Goal: Task Accomplishment & Management: Use online tool/utility

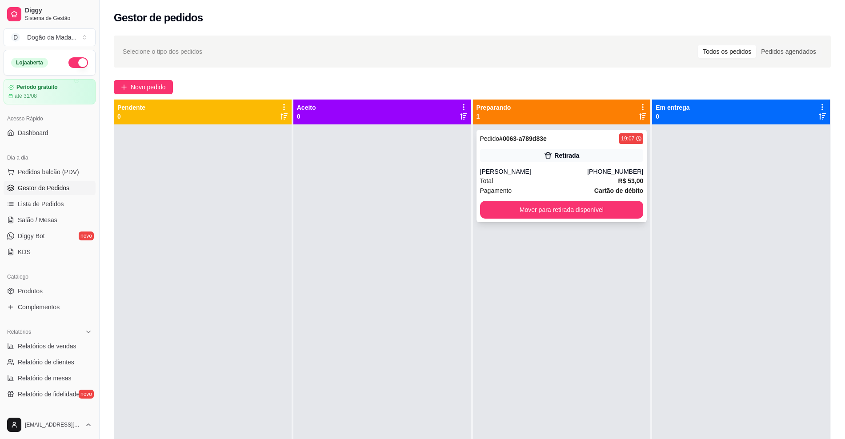
click at [543, 171] on div "[PERSON_NAME]" at bounding box center [534, 171] width 108 height 9
click at [140, 83] on span "Novo pedido" at bounding box center [148, 87] width 35 height 10
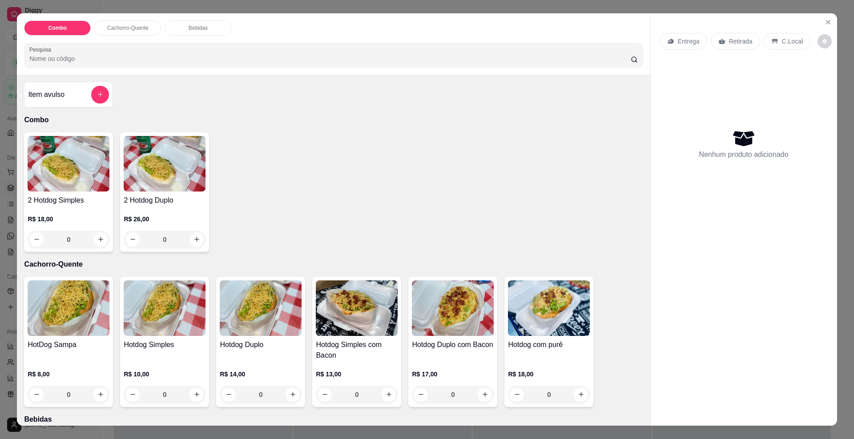
click at [729, 40] on p "Retirada" at bounding box center [741, 41] width 24 height 9
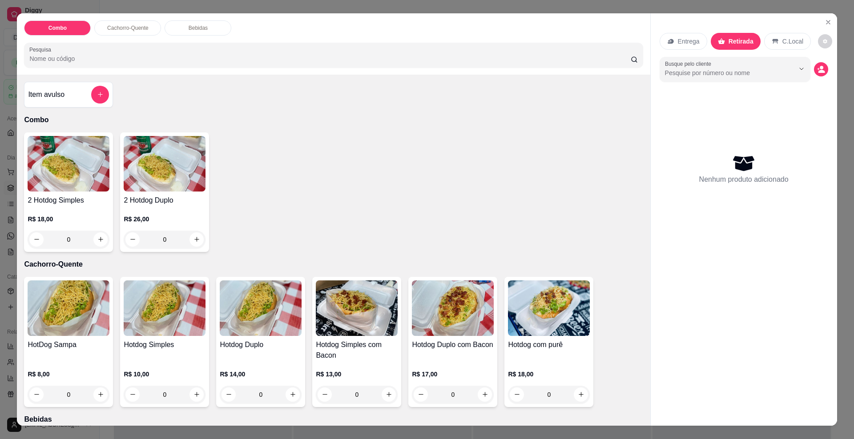
click at [99, 237] on div "0" at bounding box center [69, 240] width 82 height 18
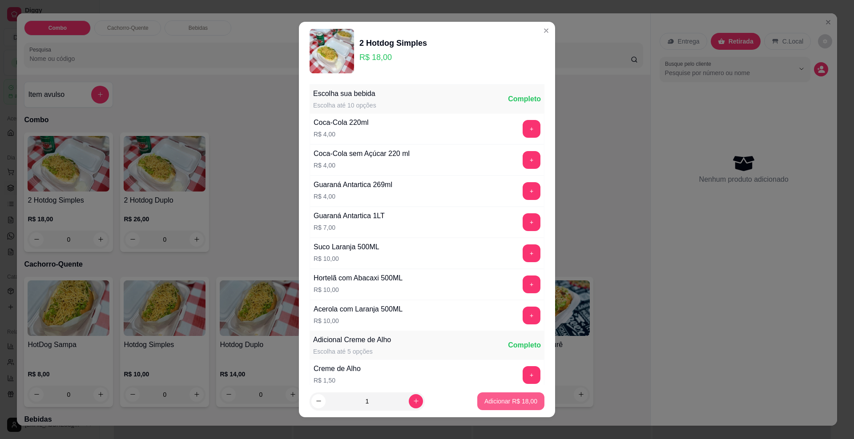
click at [484, 402] on p "Adicionar R$ 18,00" at bounding box center [510, 401] width 53 height 9
type input "1"
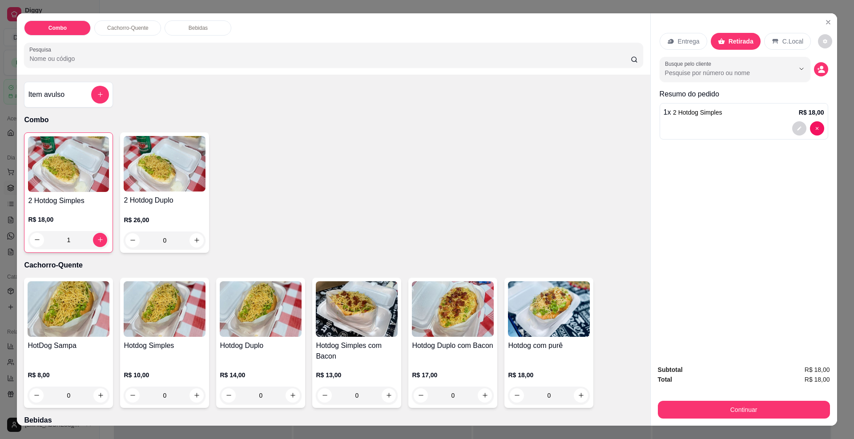
click at [198, 396] on div "0" at bounding box center [165, 396] width 82 height 18
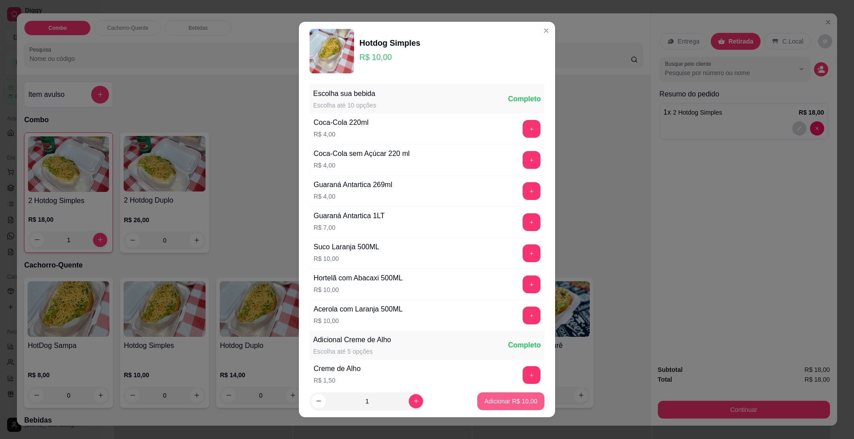
click at [481, 395] on button "Adicionar R$ 10,00" at bounding box center [510, 402] width 67 height 18
type input "1"
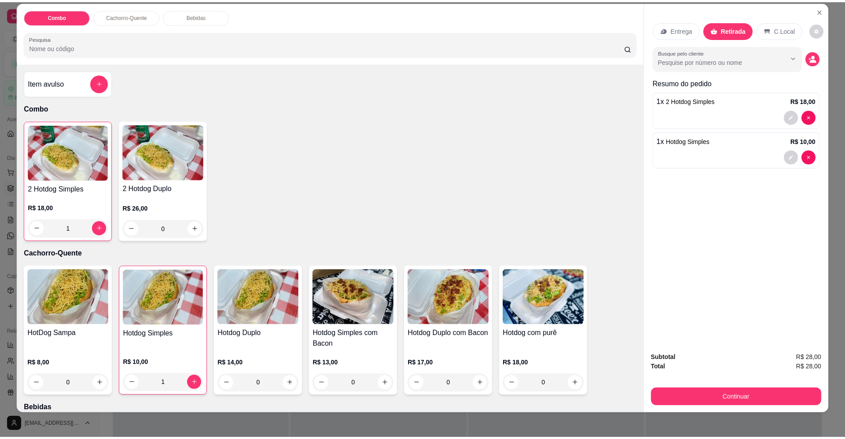
scroll to position [15, 0]
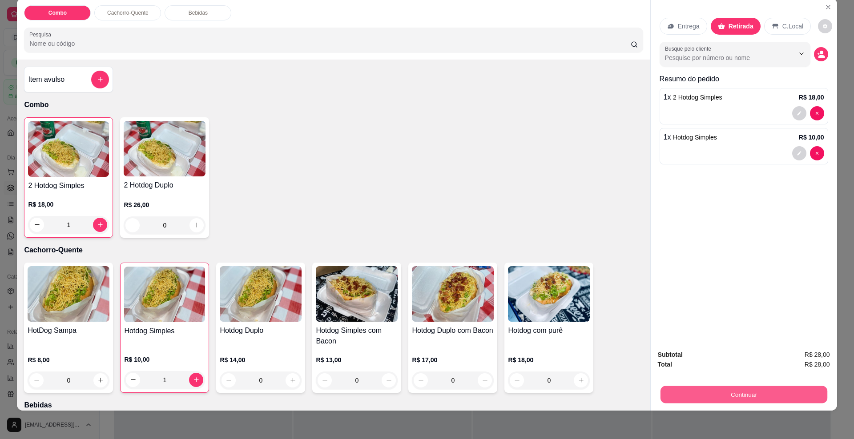
click at [718, 392] on button "Continuar" at bounding box center [743, 394] width 167 height 17
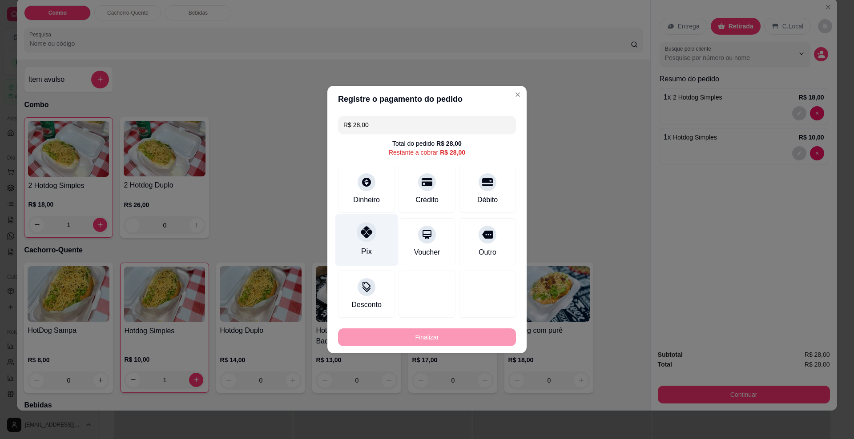
click at [366, 249] on div "Pix" at bounding box center [366, 252] width 11 height 12
type input "R$ 0,00"
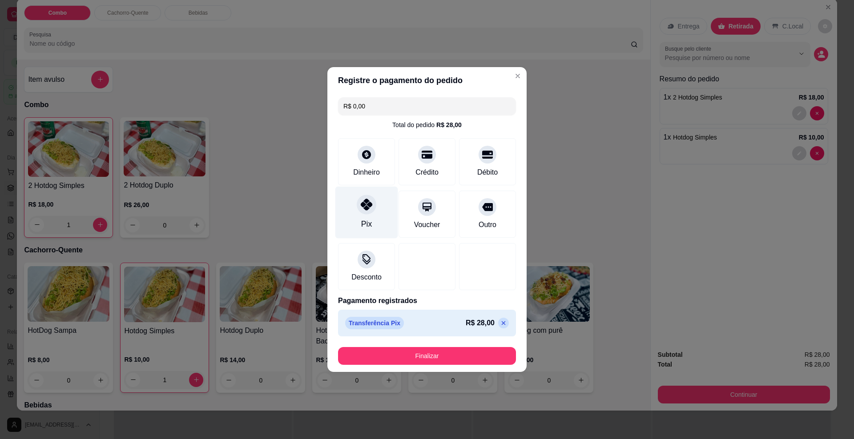
click at [354, 207] on div "Pix" at bounding box center [366, 213] width 63 height 52
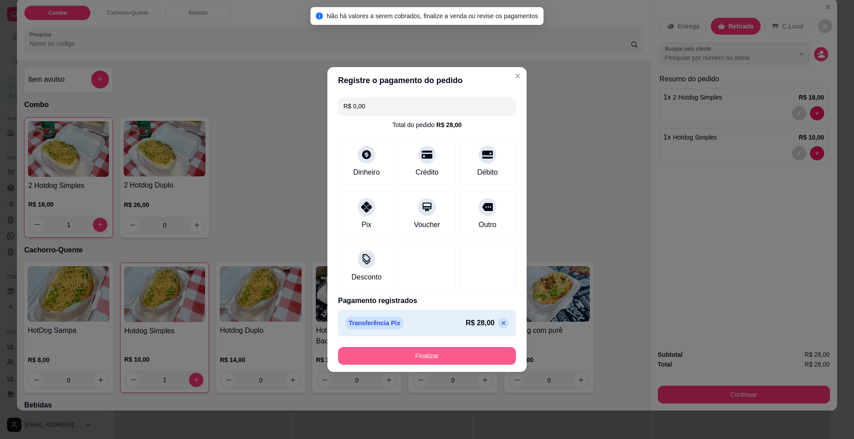
click at [385, 352] on button "Finalizar" at bounding box center [427, 356] width 178 height 18
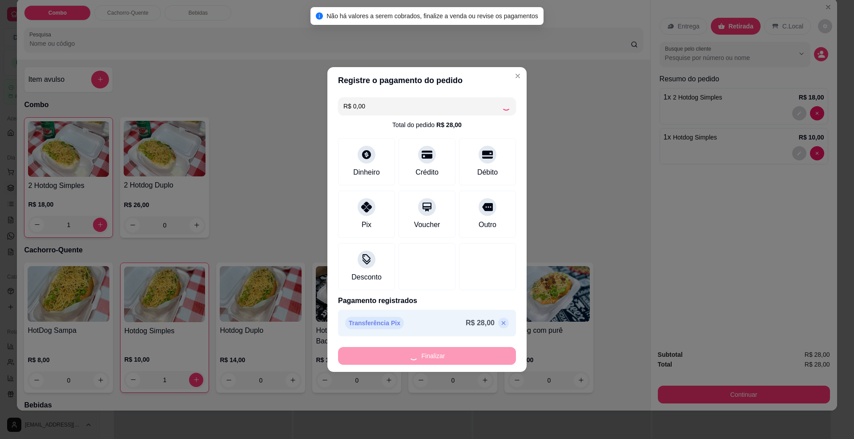
type input "0"
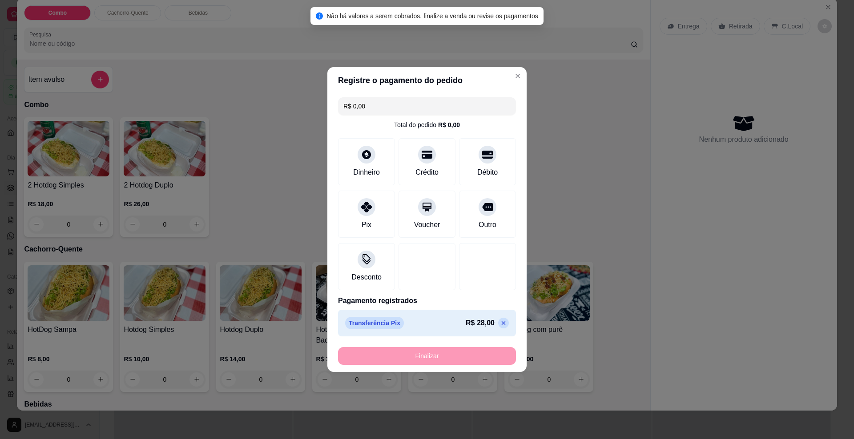
type input "-R$ 28,00"
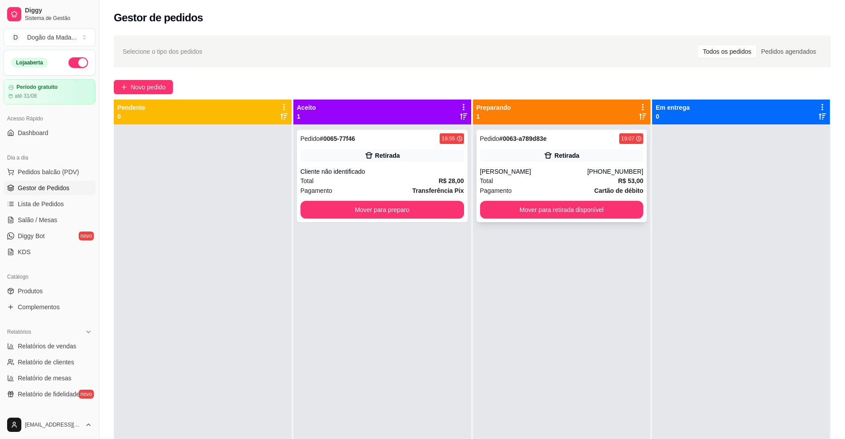
click at [551, 214] on button "Mover para retirada disponível" at bounding box center [562, 210] width 164 height 18
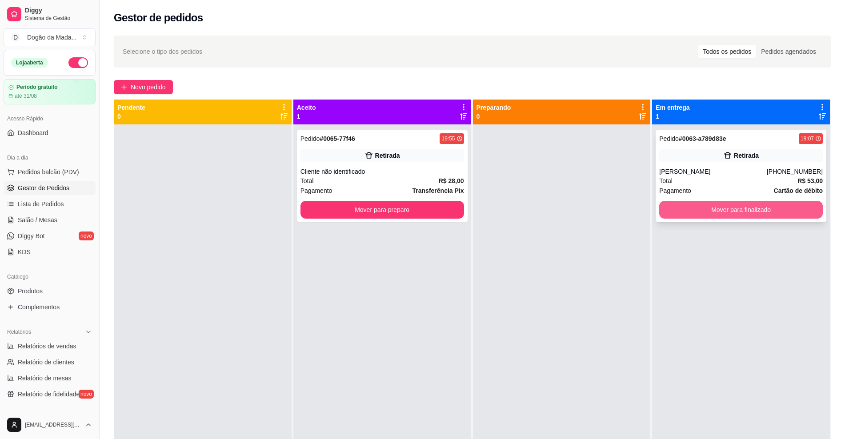
click at [700, 217] on button "Mover para finalizado" at bounding box center [742, 210] width 164 height 18
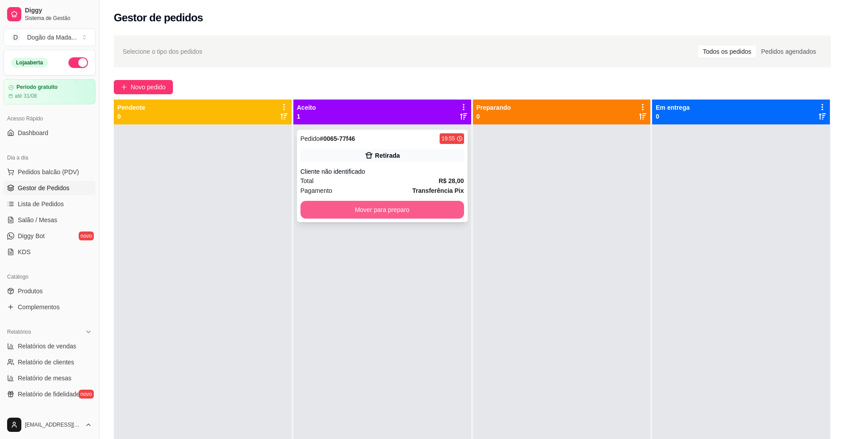
click at [410, 217] on button "Mover para preparo" at bounding box center [383, 210] width 164 height 18
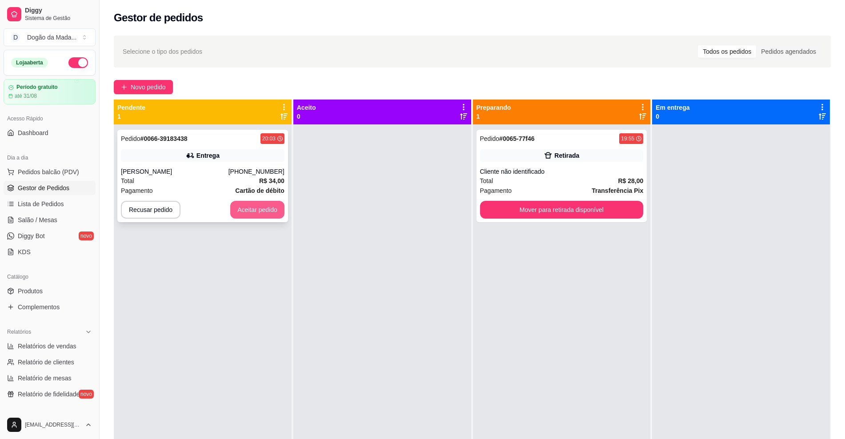
click at [248, 213] on button "Aceitar pedido" at bounding box center [257, 210] width 54 height 18
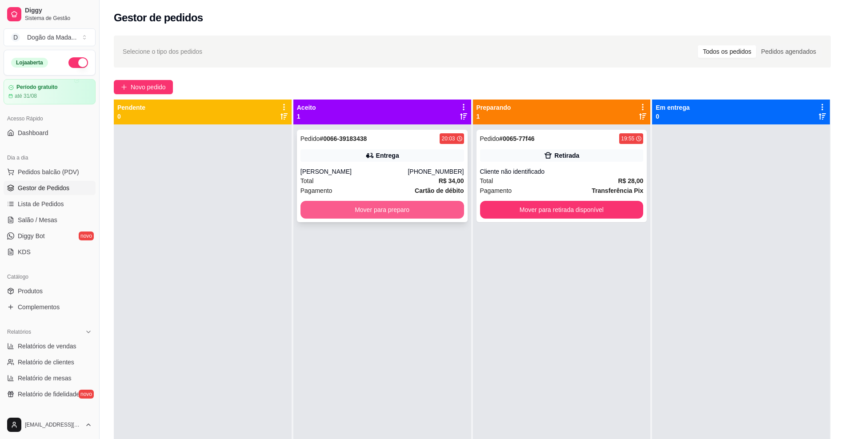
click at [374, 207] on button "Mover para preparo" at bounding box center [383, 210] width 164 height 18
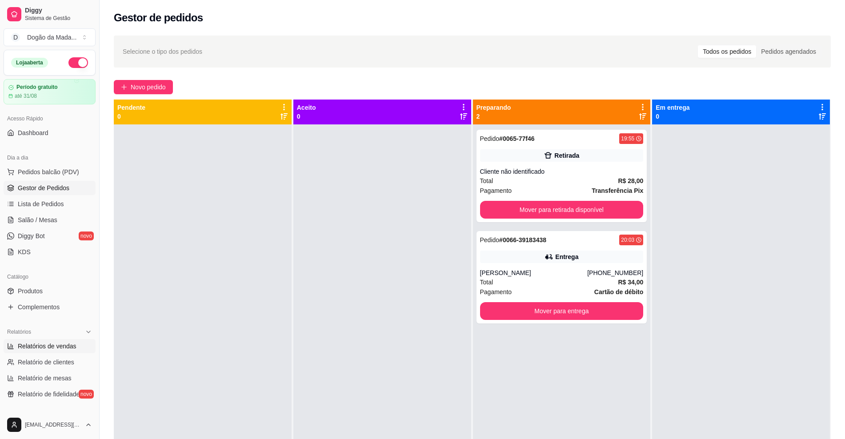
click at [45, 350] on span "Relatórios de vendas" at bounding box center [47, 346] width 59 height 9
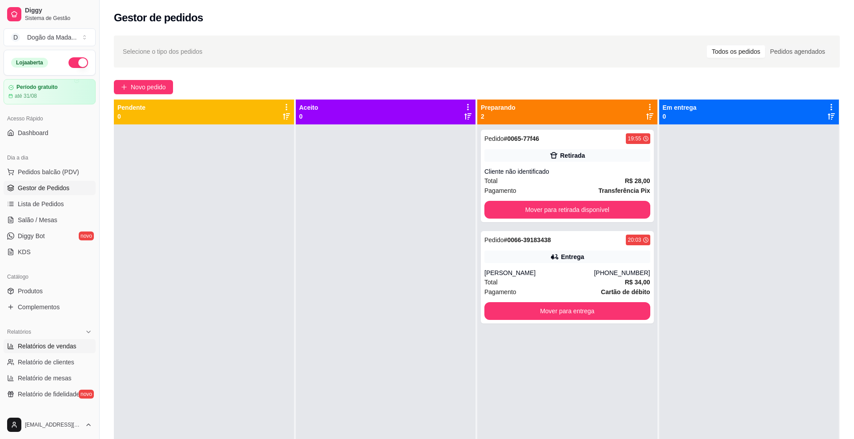
select select "ALL"
select select "0"
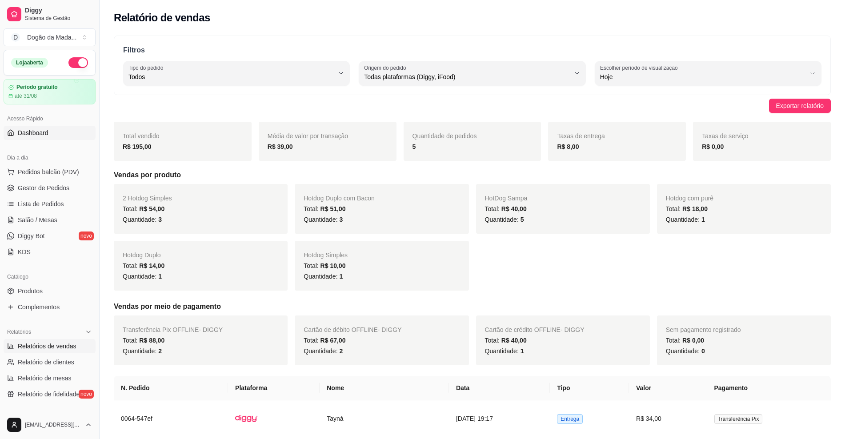
click at [31, 136] on span "Dashboard" at bounding box center [33, 133] width 31 height 9
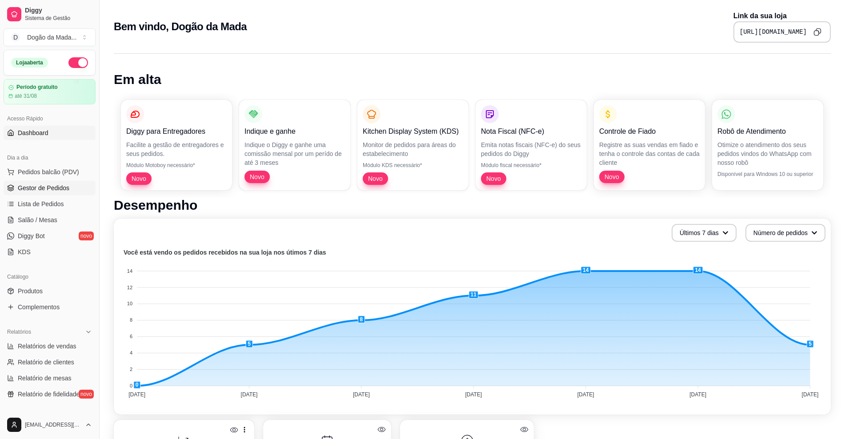
click at [40, 184] on span "Gestor de Pedidos" at bounding box center [44, 188] width 52 height 9
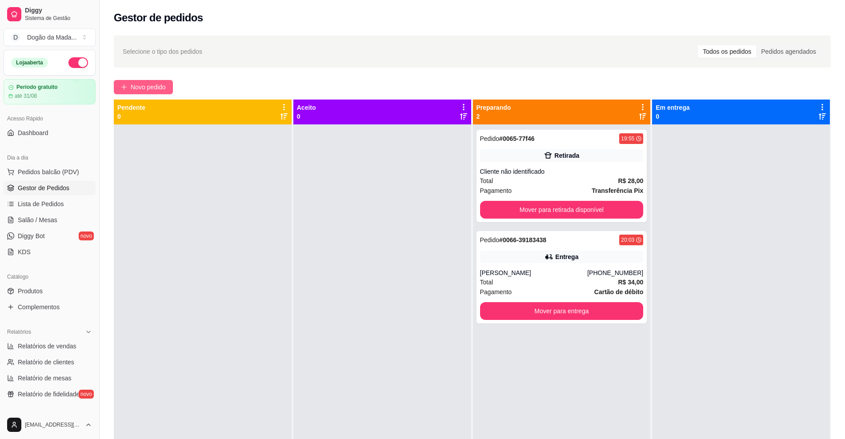
click at [144, 91] on span "Novo pedido" at bounding box center [148, 87] width 35 height 10
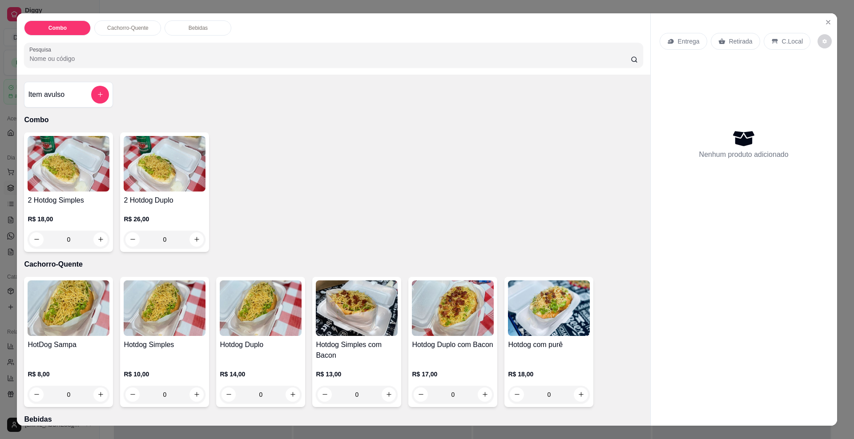
click at [286, 393] on div "0" at bounding box center [261, 395] width 82 height 18
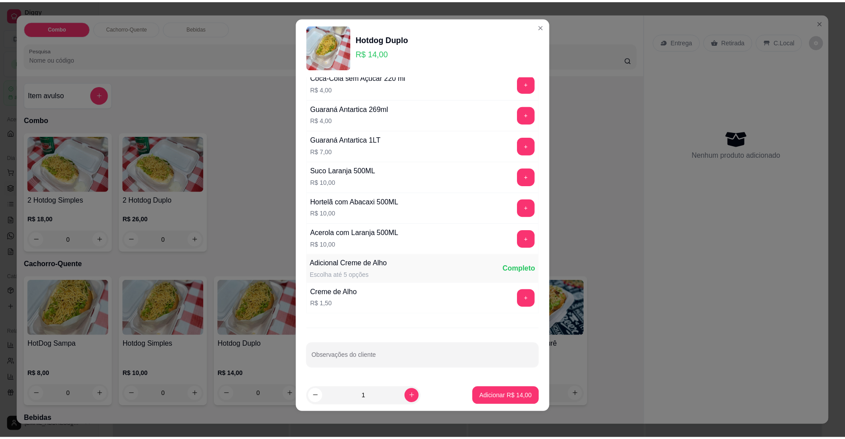
scroll to position [7, 0]
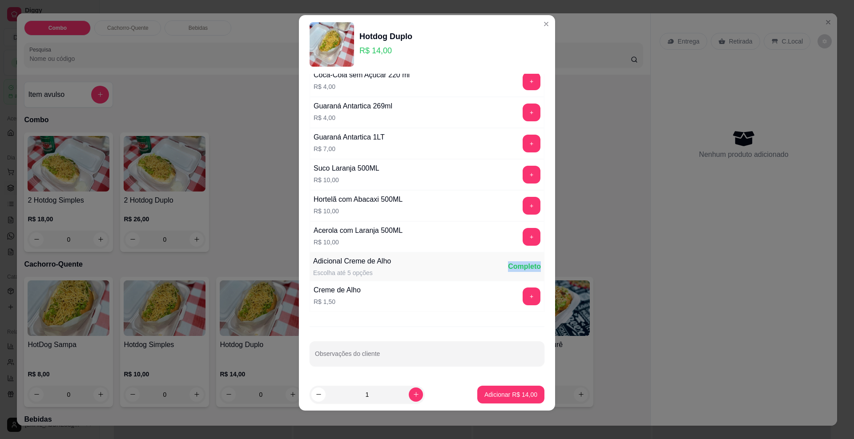
drag, startPoint x: 518, startPoint y: 268, endPoint x: 478, endPoint y: 278, distance: 40.7
click at [478, 278] on div "Adicional Creme de Alho Escolha até 5 opções Completo" at bounding box center [427, 267] width 235 height 28
drag, startPoint x: 318, startPoint y: 271, endPoint x: 370, endPoint y: 278, distance: 52.6
click at [361, 278] on div "Adicional Creme de Alho Escolha até 5 opções Completo" at bounding box center [427, 267] width 235 height 28
click at [523, 295] on button "+" at bounding box center [532, 297] width 18 height 18
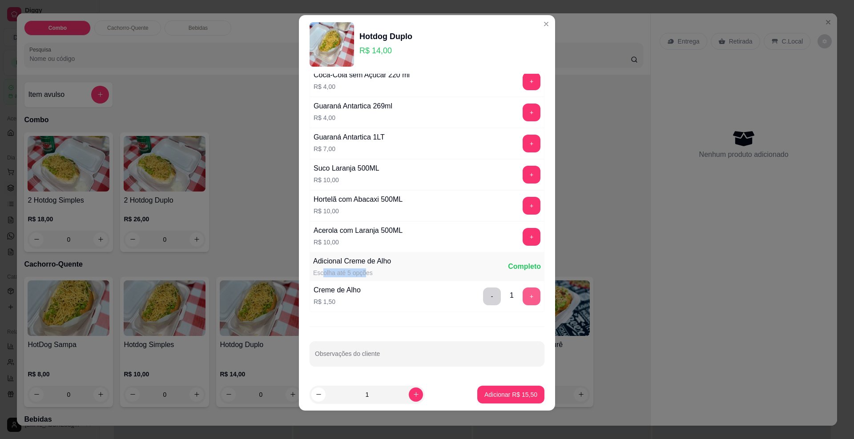
click at [523, 295] on button "+" at bounding box center [532, 297] width 18 height 18
click at [523, 295] on button "+" at bounding box center [531, 296] width 17 height 17
click at [523, 295] on button "+" at bounding box center [532, 297] width 18 height 18
click at [508, 295] on div "- 5 +" at bounding box center [511, 297] width 64 height 18
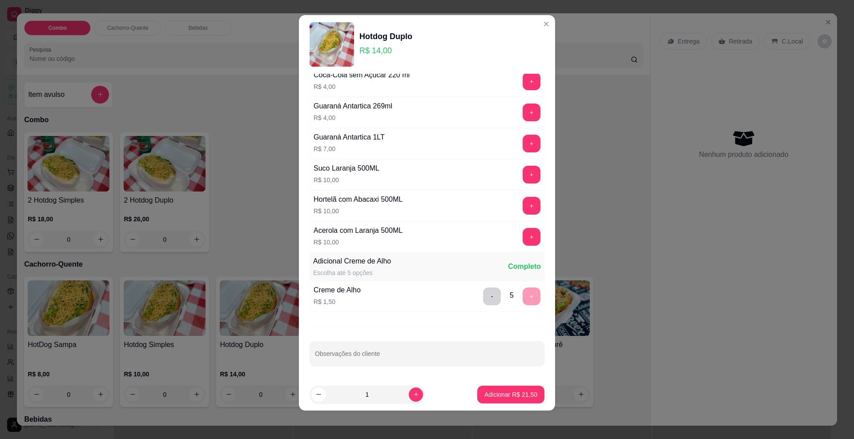
click at [508, 295] on div "- 5 +" at bounding box center [511, 297] width 64 height 18
click at [483, 292] on button "-" at bounding box center [492, 297] width 18 height 18
click at [483, 292] on button "-" at bounding box center [491, 296] width 17 height 17
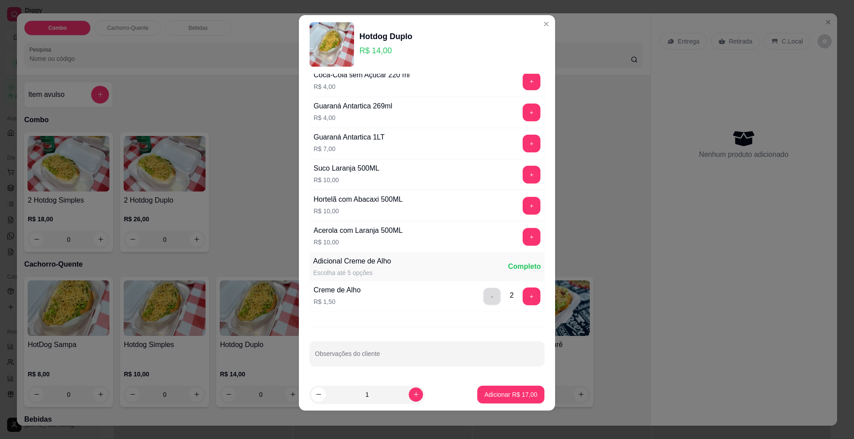
click at [483, 292] on button "-" at bounding box center [491, 296] width 17 height 17
click at [470, 292] on div "Creme de Alho R$ 1,50 +" at bounding box center [427, 296] width 235 height 31
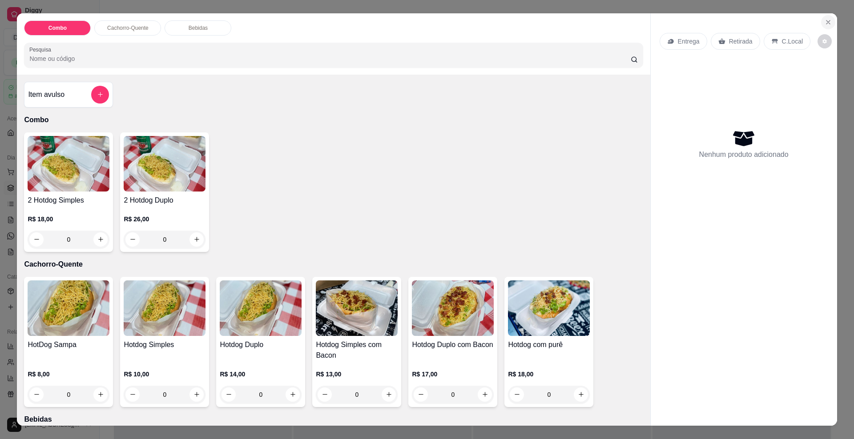
click at [823, 26] on button "Close" at bounding box center [828, 22] width 14 height 14
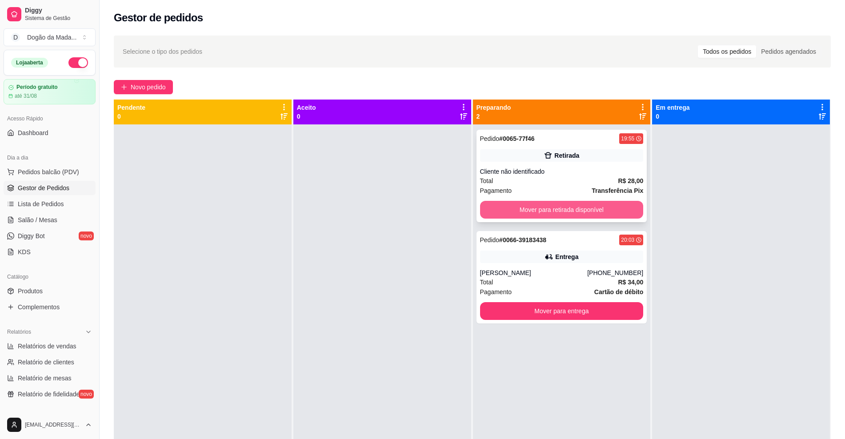
click at [557, 213] on button "Mover para retirada disponível" at bounding box center [562, 210] width 164 height 18
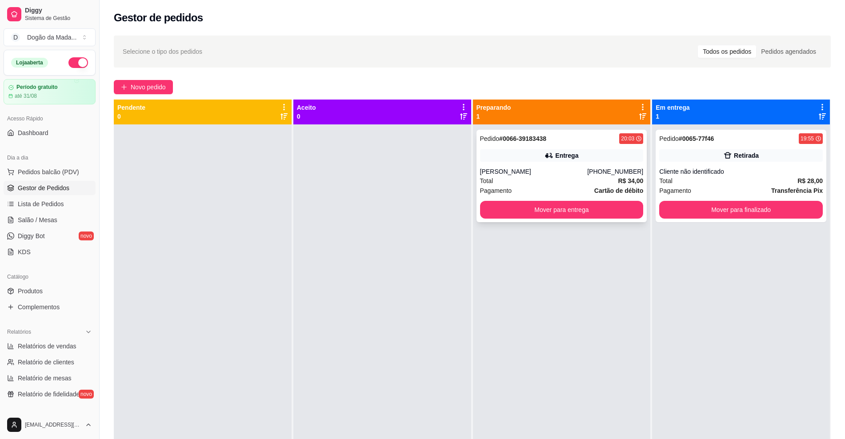
click at [529, 162] on div "Pedido # 0066-39183438 20:03 Entrega [PERSON_NAME] [PHONE_NUMBER] Total R$ 34,0…" at bounding box center [562, 176] width 171 height 93
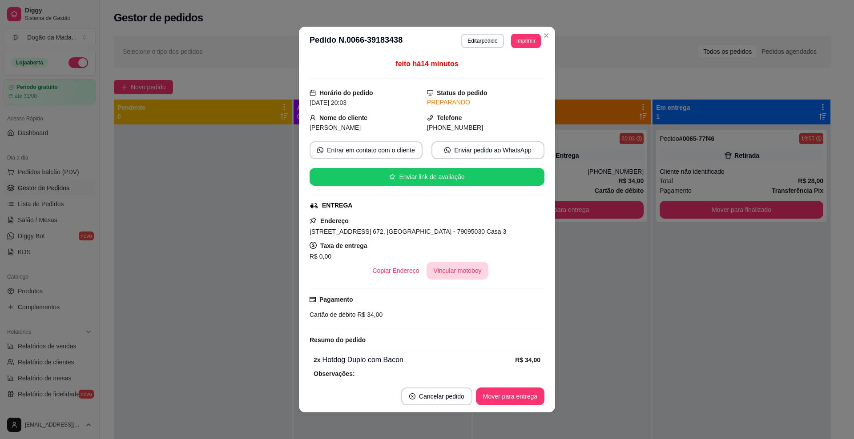
click at [451, 265] on button "Vincular motoboy" at bounding box center [458, 271] width 62 height 18
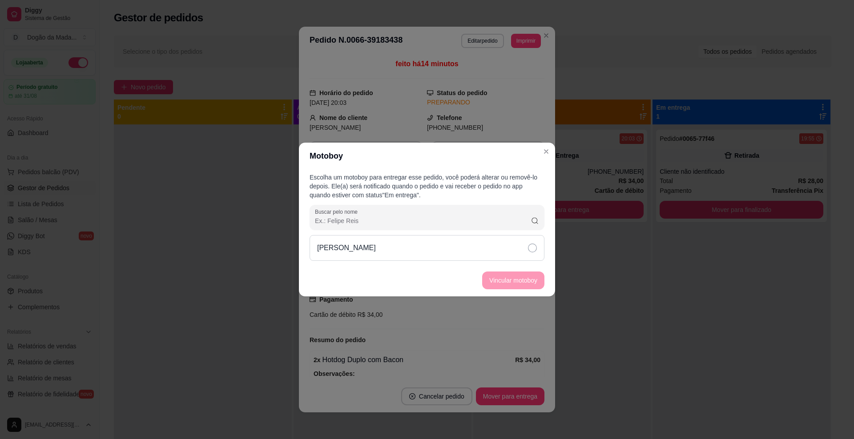
click at [471, 246] on div "[PERSON_NAME]" at bounding box center [427, 248] width 235 height 26
click at [493, 283] on button "Vincular motoboy" at bounding box center [513, 280] width 60 height 17
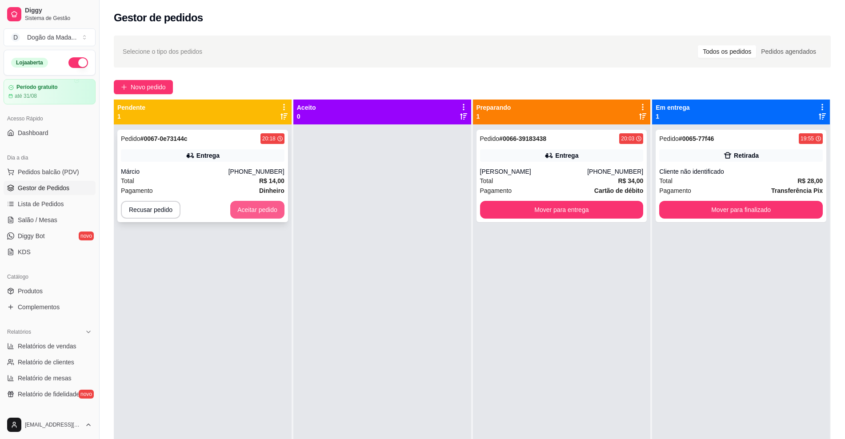
click at [258, 203] on button "Aceitar pedido" at bounding box center [257, 210] width 54 height 18
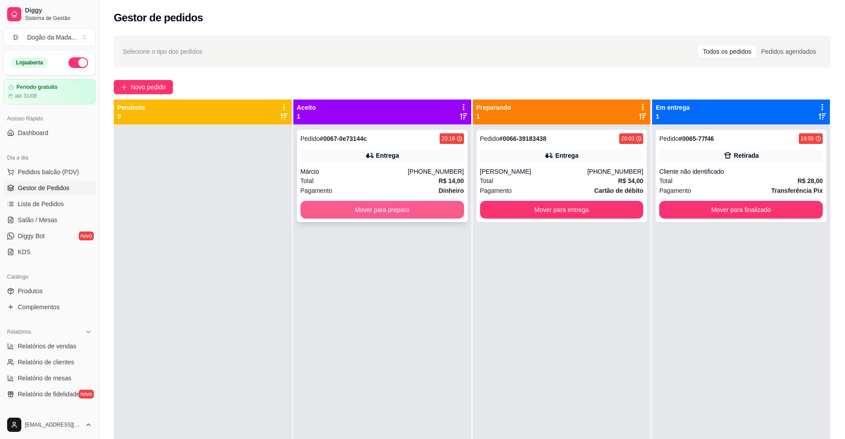
click at [322, 206] on button "Mover para preparo" at bounding box center [383, 210] width 164 height 18
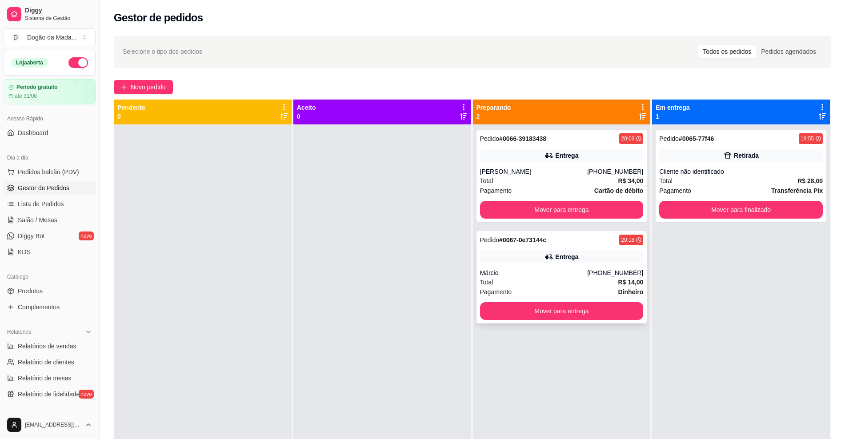
click at [547, 261] on icon at bounding box center [549, 257] width 9 height 9
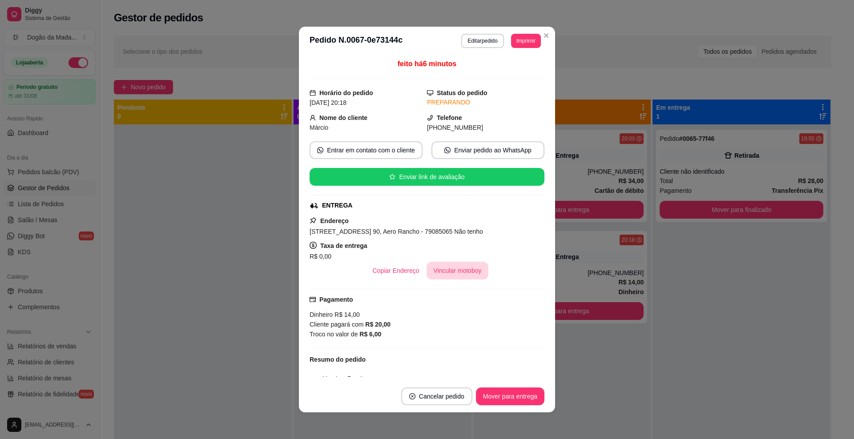
click at [443, 271] on button "Vincular motoboy" at bounding box center [458, 271] width 62 height 18
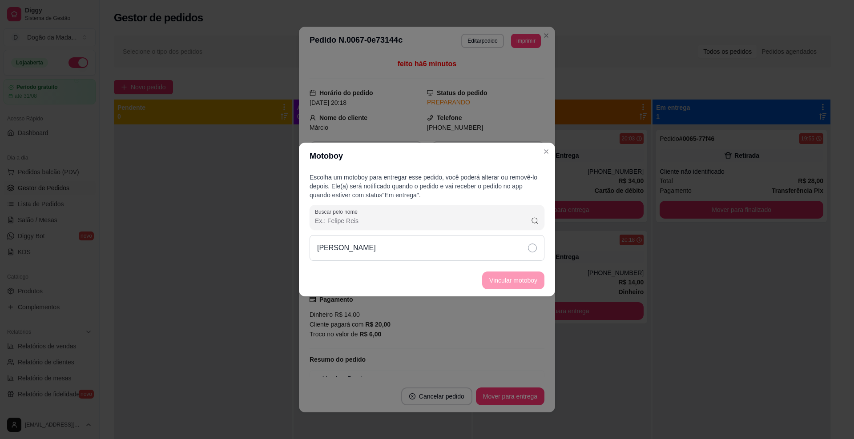
click at [385, 247] on div "[PERSON_NAME]" at bounding box center [427, 248] width 235 height 26
click at [505, 279] on button "Vincular motoboy" at bounding box center [513, 281] width 62 height 18
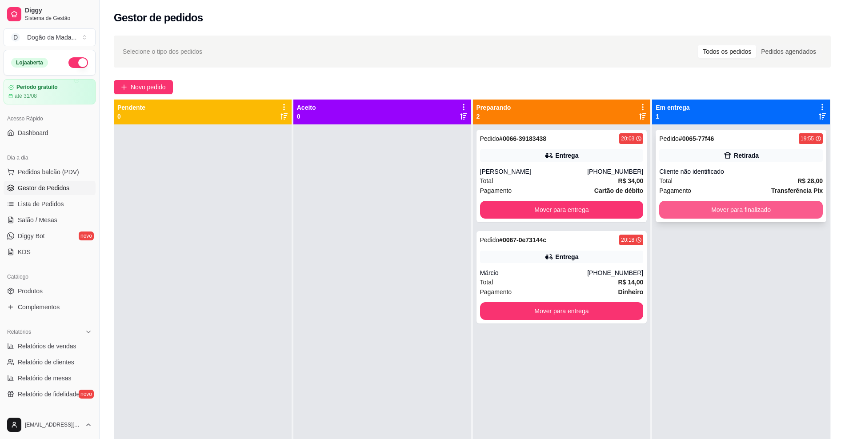
click at [714, 202] on button "Mover para finalizado" at bounding box center [742, 210] width 164 height 18
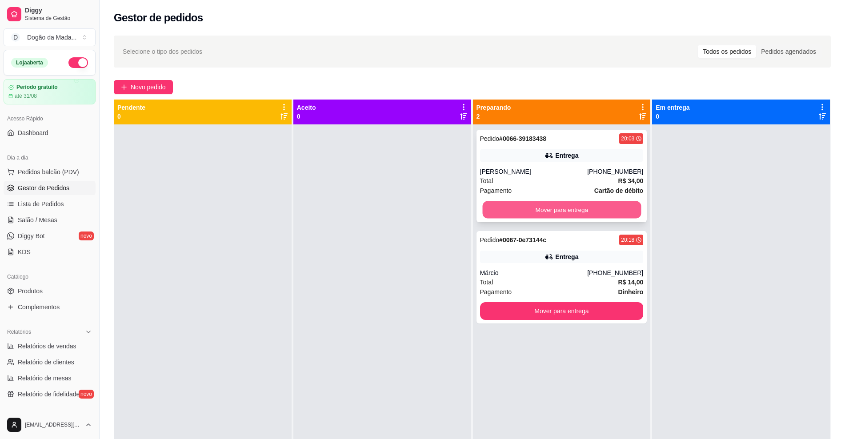
click at [586, 214] on button "Mover para entrega" at bounding box center [562, 209] width 159 height 17
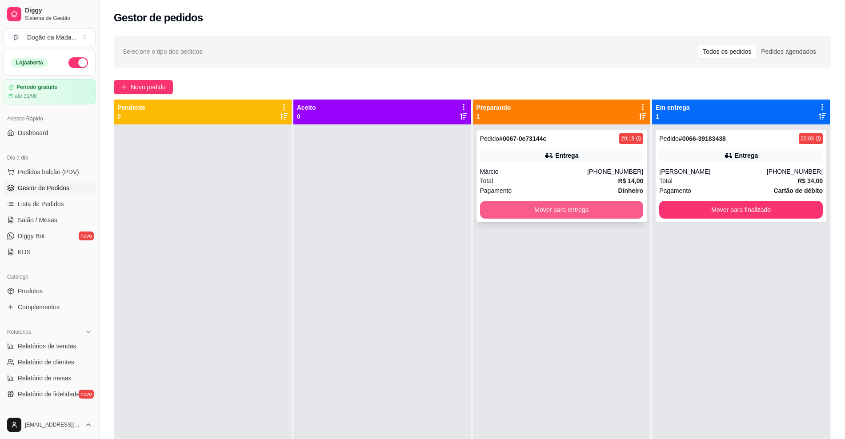
click at [557, 213] on button "Mover para entrega" at bounding box center [562, 210] width 164 height 18
